Goal: Find specific fact

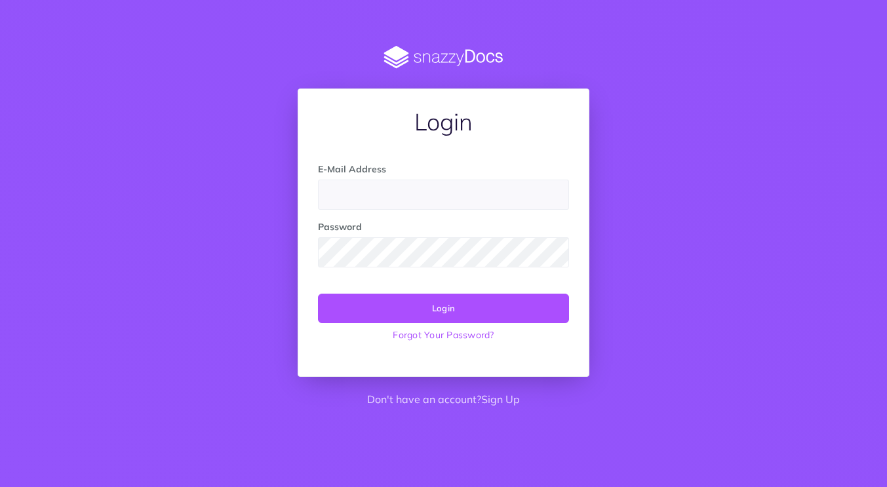
type input "dev@ecommerce-school.it"
click at [478, 304] on button "Login" at bounding box center [443, 308] width 251 height 29
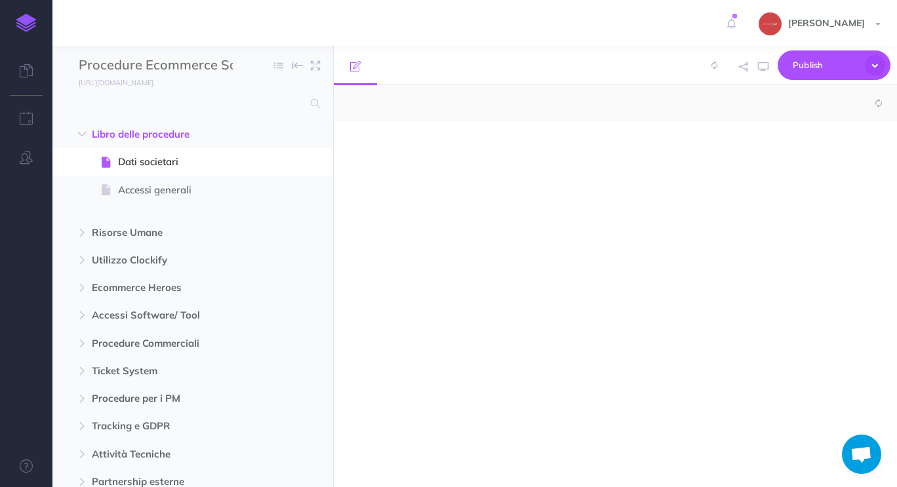
select select "null"
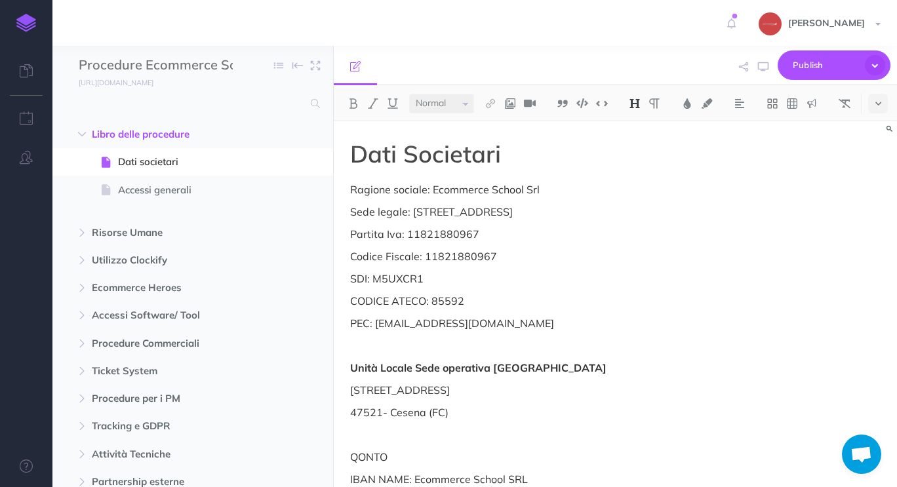
click at [307, 103] on span at bounding box center [311, 104] width 17 height 24
click at [321, 103] on div at bounding box center [192, 104] width 281 height 24
click at [275, 103] on input "text" at bounding box center [191, 104] width 224 height 24
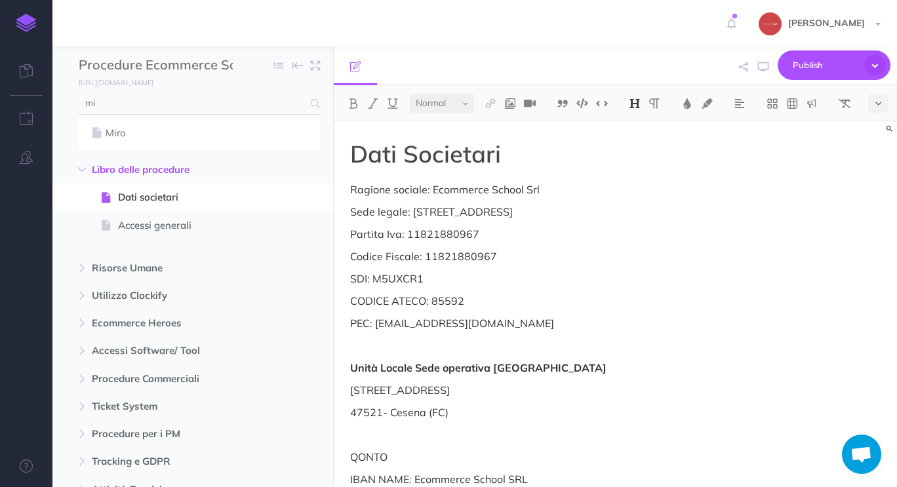
type input "m"
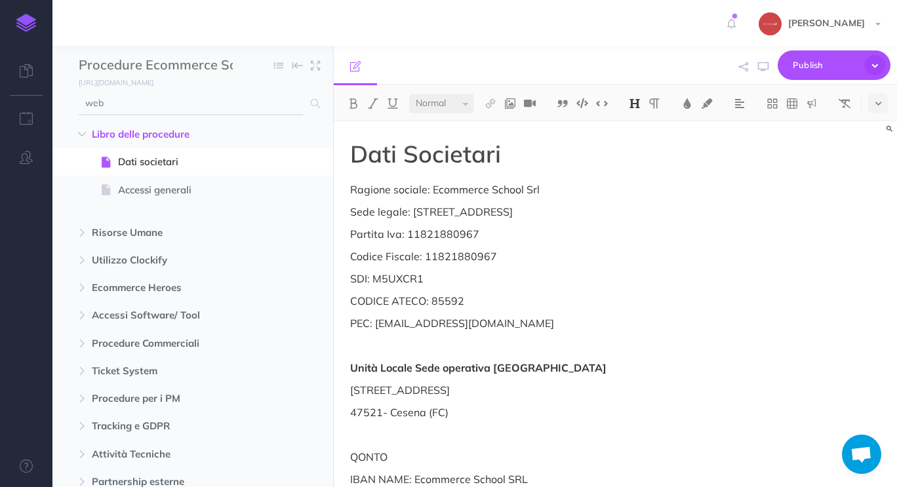
type input "web"
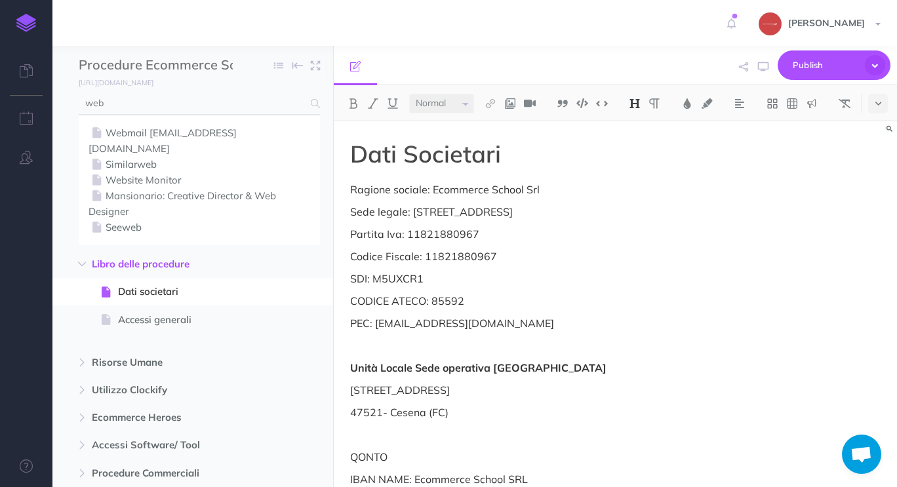
click at [226, 127] on link "Webmail [EMAIL_ADDRESS][DOMAIN_NAME]" at bounding box center [200, 140] width 222 height 31
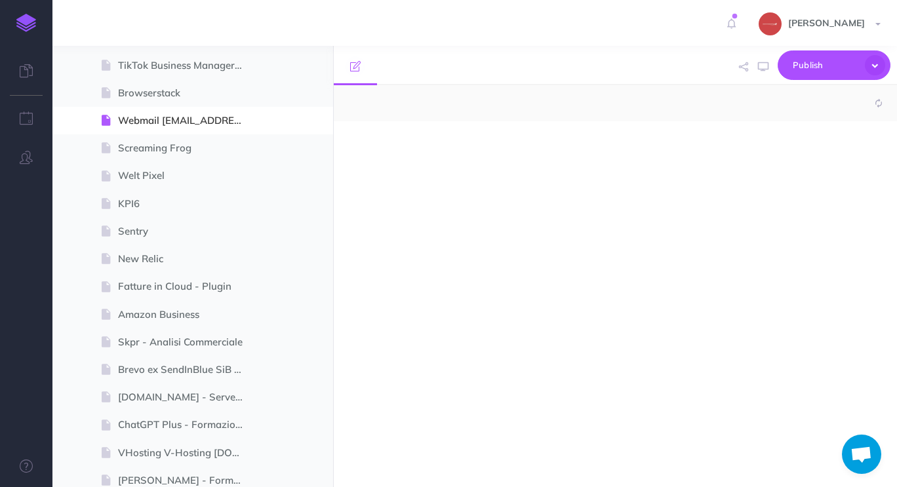
scroll to position [1664, 0]
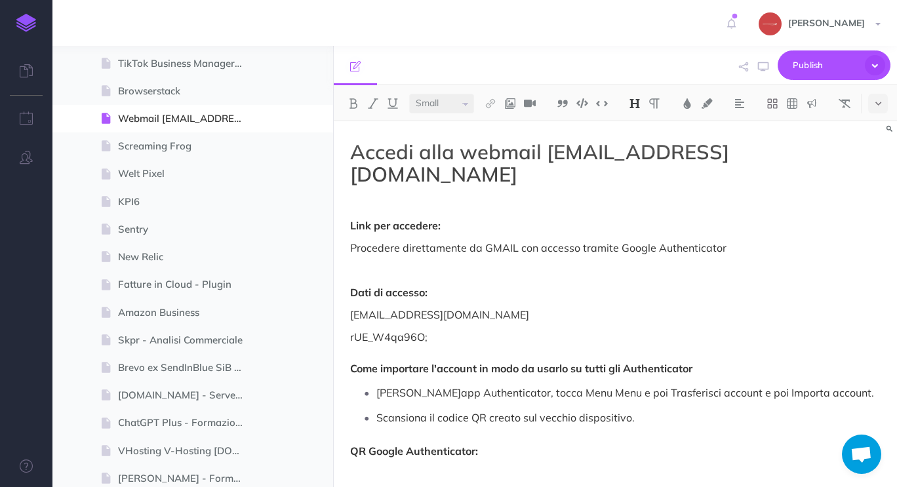
select select "null"
drag, startPoint x: 349, startPoint y: 317, endPoint x: 428, endPoint y: 313, distance: 79.4
copy p "rUE_W4qa96O;"
